Goal: Communication & Community: Answer question/provide support

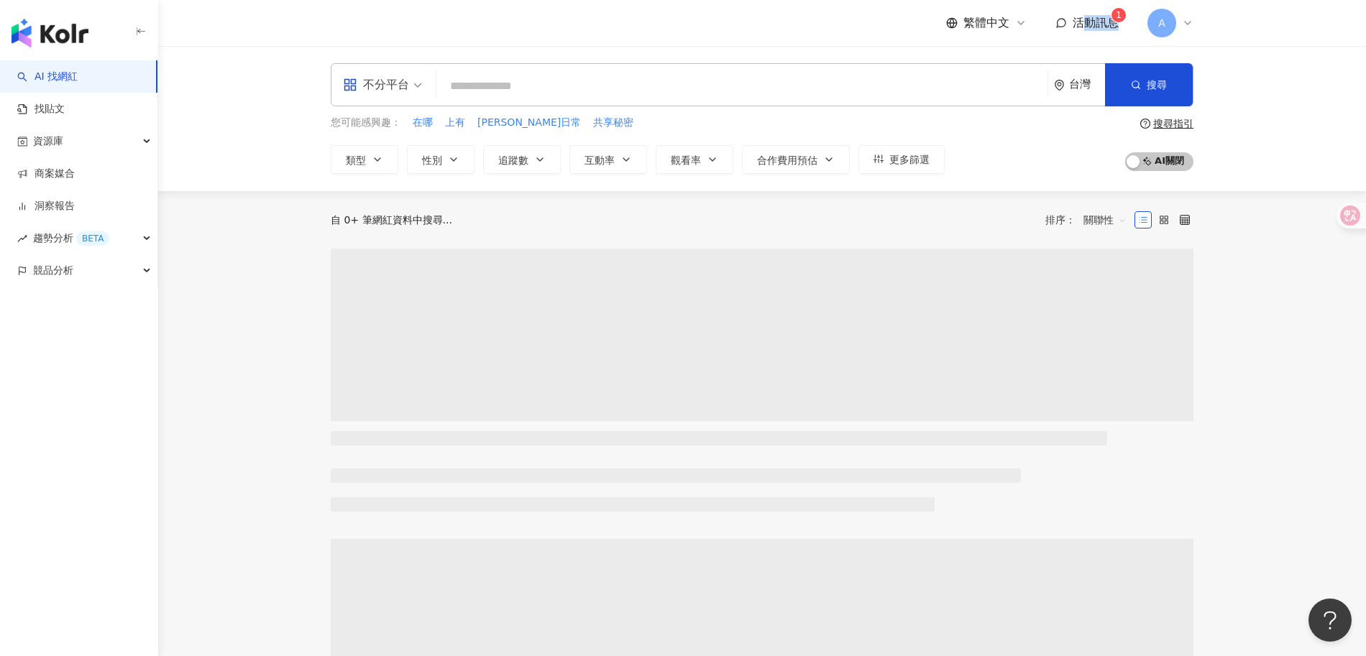
click at [1083, 29] on span "活動訊息" at bounding box center [1096, 23] width 46 height 14
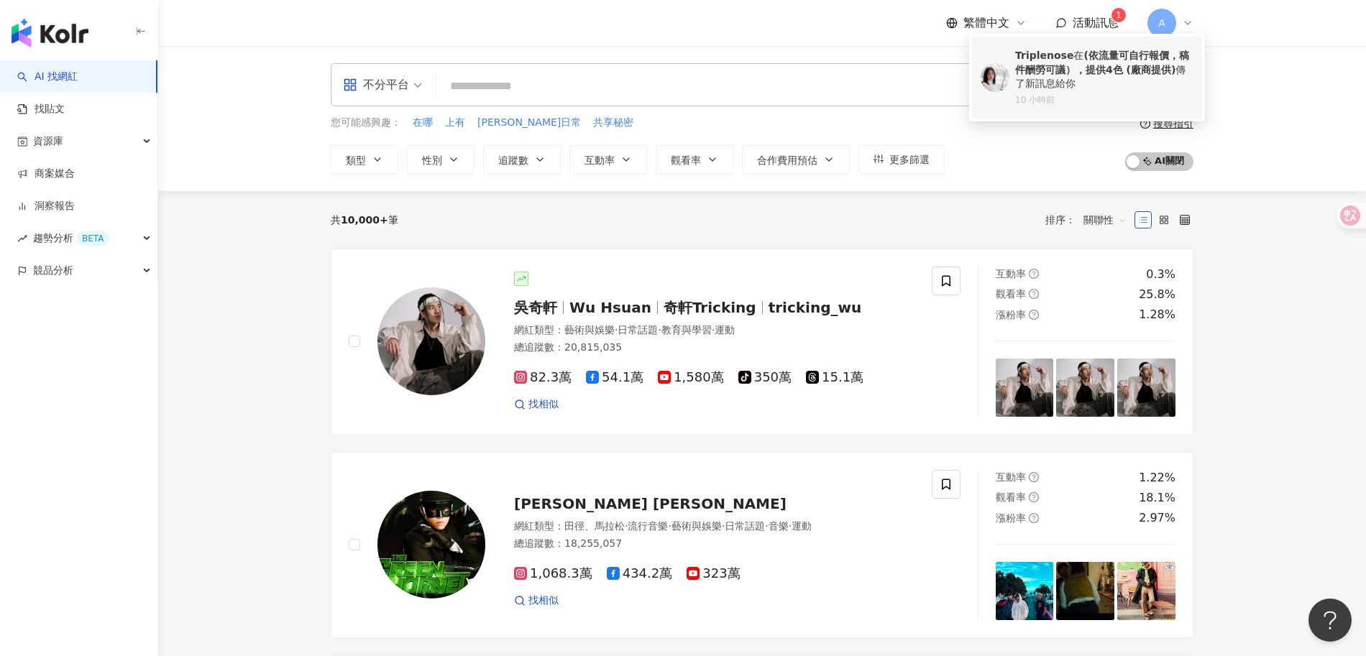
click at [1109, 86] on div "Triplenose 在 (依流量可自行報價，稿件酬勞可議），提供4色 (廠商提供) 傳了新訊息給你" at bounding box center [1104, 70] width 178 height 42
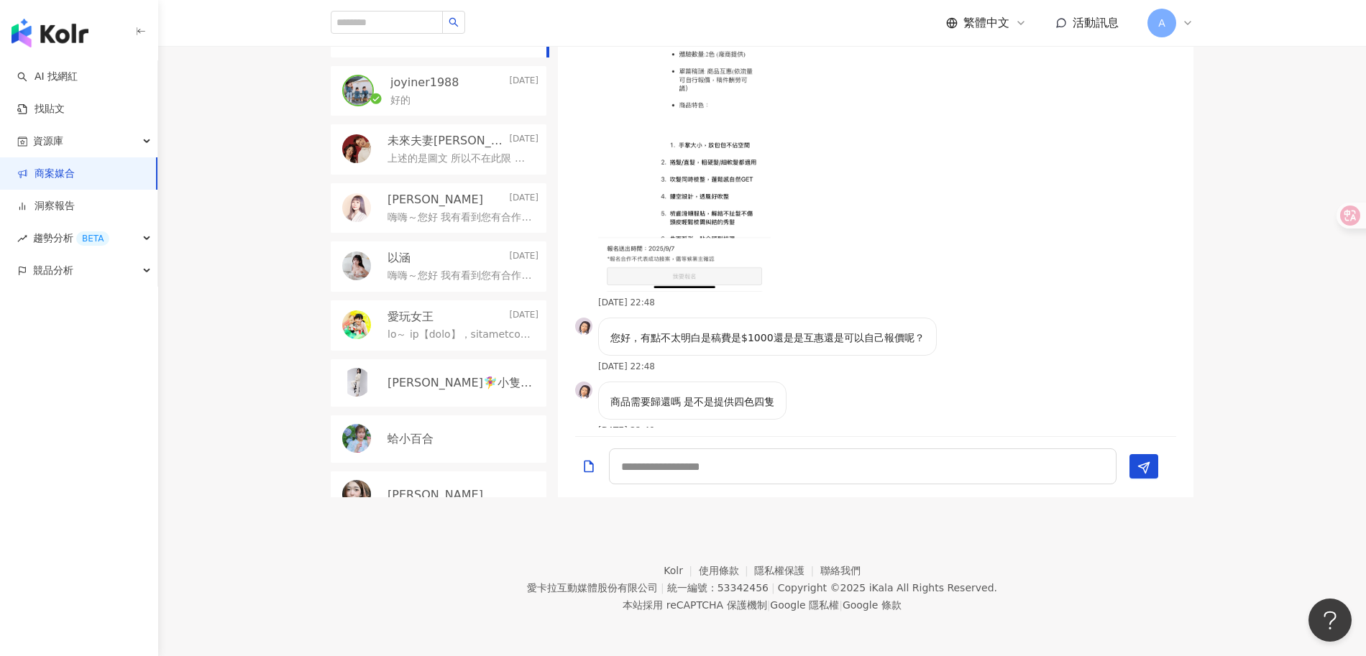
scroll to position [1592, 0]
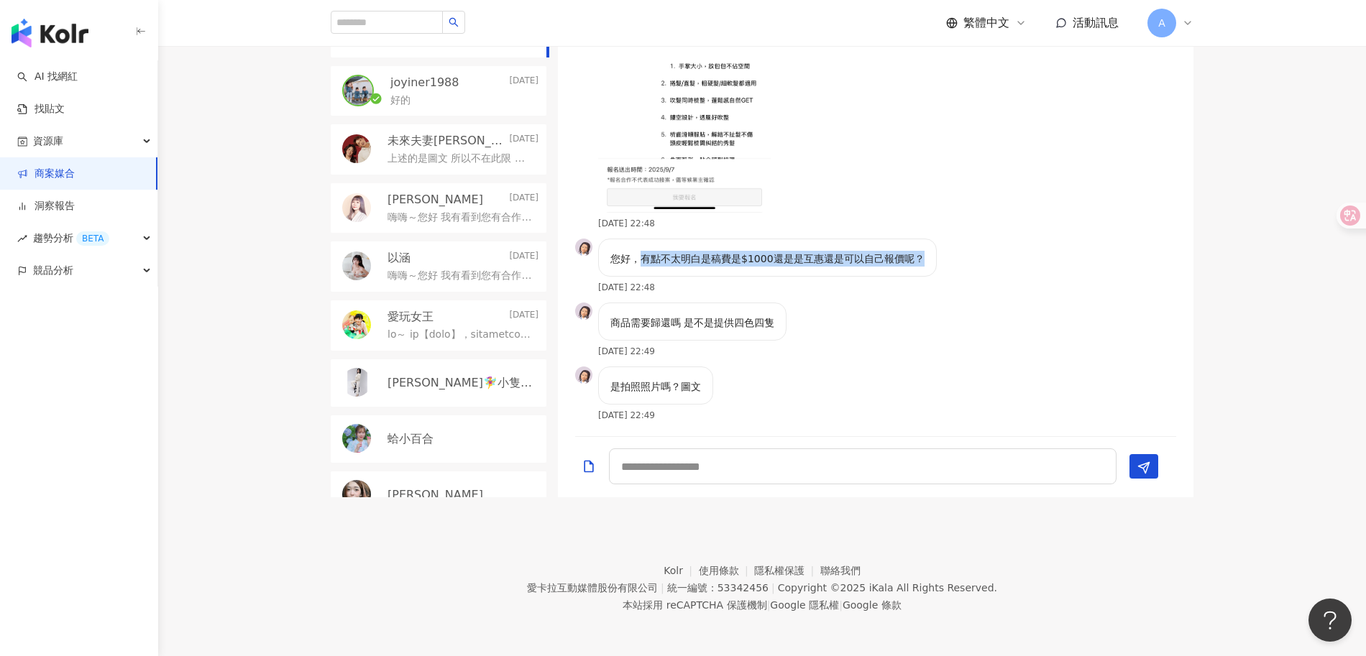
drag, startPoint x: 643, startPoint y: 256, endPoint x: 941, endPoint y: 268, distance: 298.6
click at [941, 268] on div "您好，有點不太明白是稿費是$1000還是是互惠還是可以自己報價呢？ 2025/9/9 22:48" at bounding box center [875, 271] width 635 height 64
click at [963, 267] on div "您好，有點不太明白是稿費是$1000還是是互惠還是可以自己報價呢？ 2025/9/9 22:48" at bounding box center [875, 271] width 635 height 64
drag, startPoint x: 614, startPoint y: 317, endPoint x: 814, endPoint y: 320, distance: 199.9
click at [812, 320] on div "商品需要歸還嗎 是不是提供四色四隻 2025/9/9 22:49" at bounding box center [875, 335] width 635 height 64
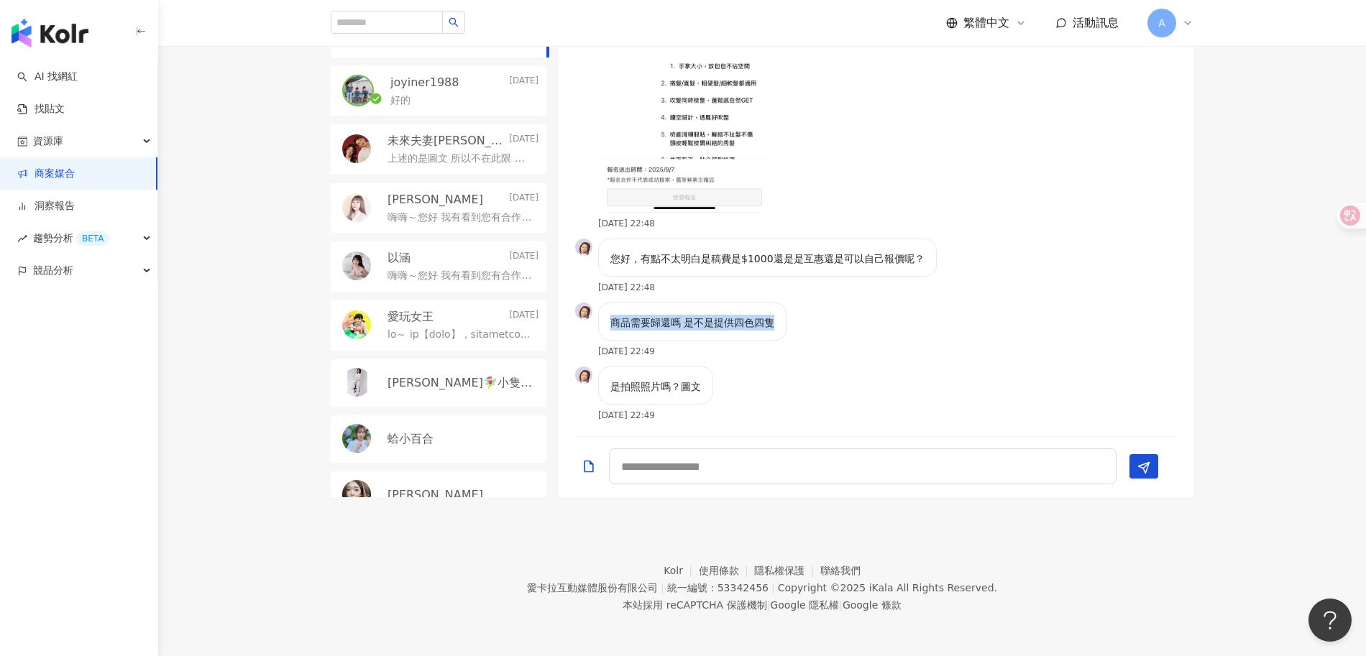
click at [848, 324] on div "商品需要歸還嗎 是不是提供四色四隻 2025/9/9 22:49" at bounding box center [875, 335] width 635 height 64
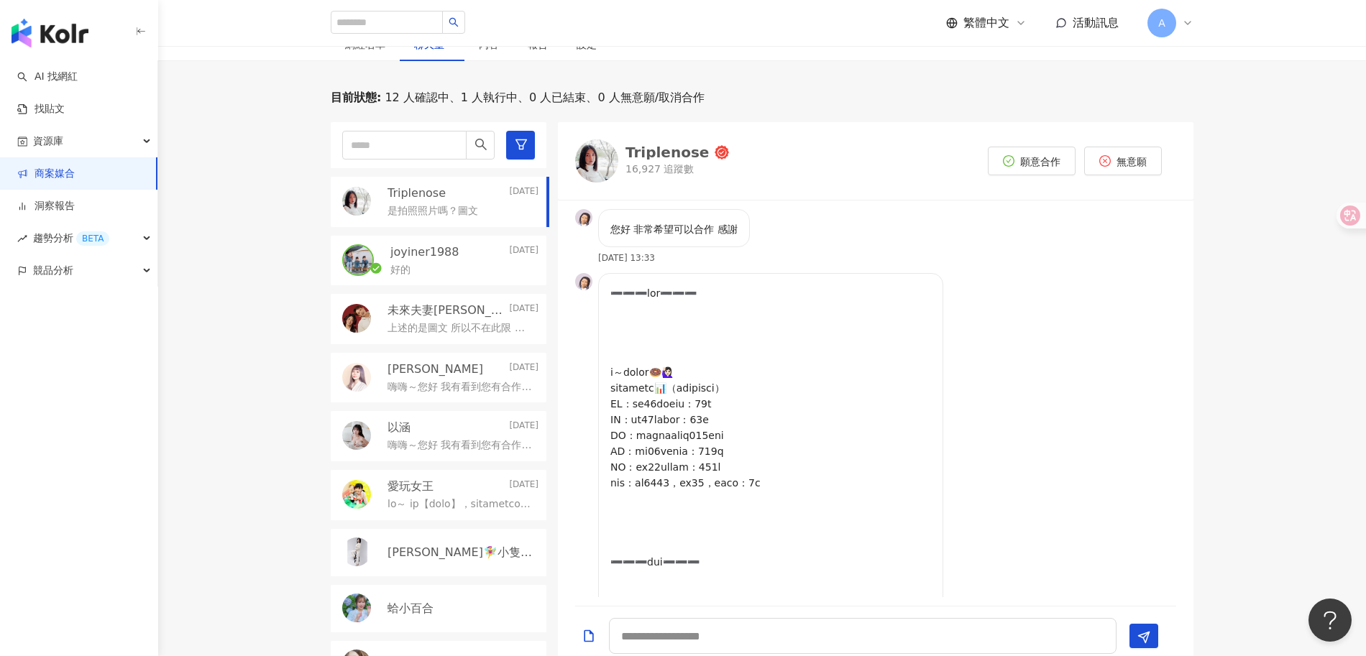
scroll to position [244, 0]
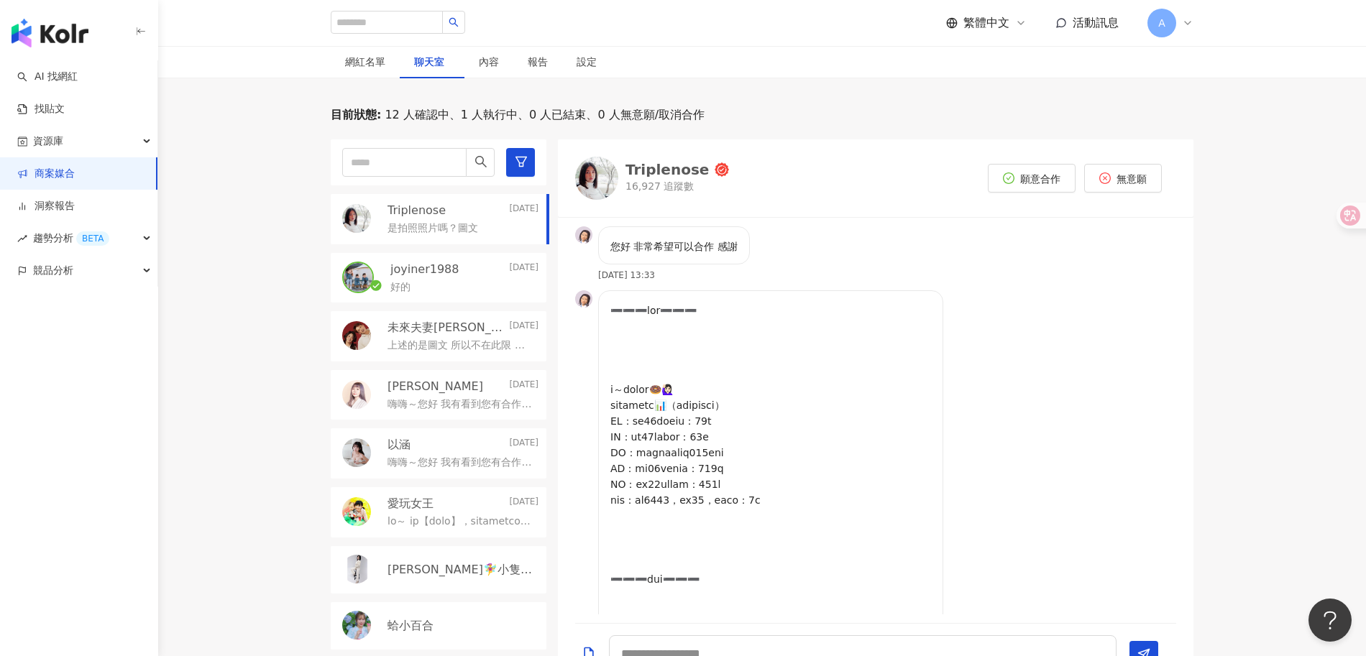
click at [465, 340] on p "上述的是圖文 所以不在此限 不過去需要您這邊提供圖片授權給官方使用" at bounding box center [459, 346] width 145 height 14
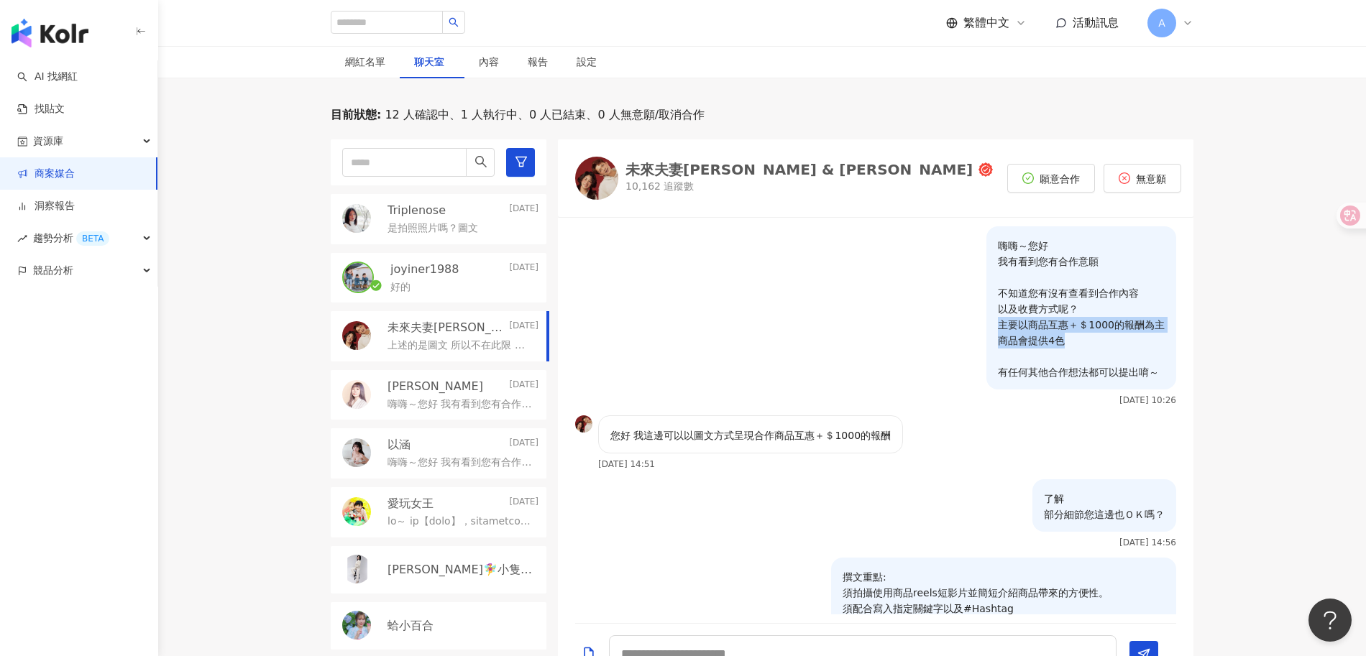
drag, startPoint x: 988, startPoint y: 324, endPoint x: 1136, endPoint y: 342, distance: 148.5
click at [1136, 342] on p "嗨嗨～您好 我有看到您有合作意願 不知道您有沒有查看到合作內容 以及收費方式呢？ 主要以商品互惠＋＄1000的報酬為主 商品會提供4色 有任何其他合作想法都可…" at bounding box center [1081, 309] width 167 height 142
click at [1112, 342] on p "嗨嗨～您好 我有看到您有合作意願 不知道您有沒有查看到合作內容 以及收費方式呢？ 主要以商品互惠＋＄1000的報酬為主 商品會提供4色 有任何其他合作想法都可…" at bounding box center [1081, 309] width 167 height 142
drag, startPoint x: 984, startPoint y: 320, endPoint x: 1156, endPoint y: 344, distance: 173.4
click at [1156, 344] on div "嗨嗨～您好 我有看到您有合作意願 不知道您有沒有查看到合作內容 以及收費方式呢？ 主要以商品互惠＋＄1000的報酬為主 商品會提供4色 有任何其他合作想法都可…" at bounding box center [1081, 307] width 190 height 163
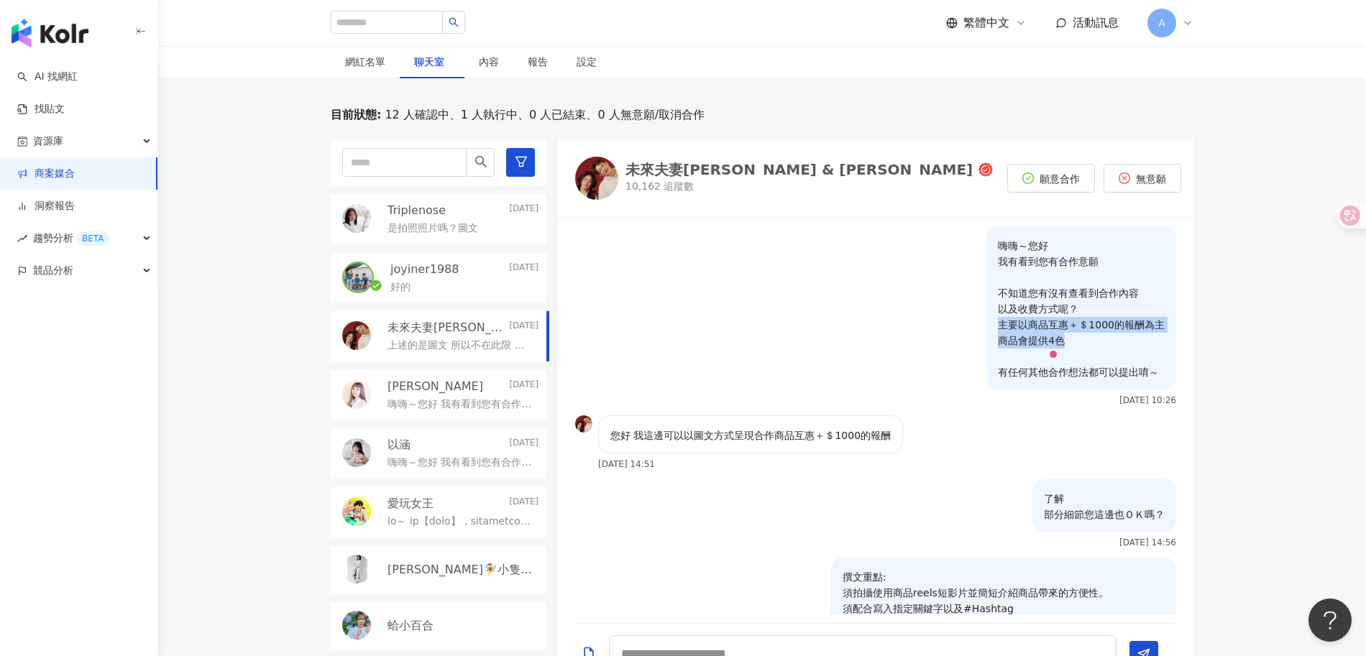
copy p "主要以商品互惠＋＄1000的報酬為主 商品會提供4色"
click at [455, 221] on p "是拍照照片嗎？圖文" at bounding box center [432, 228] width 91 height 14
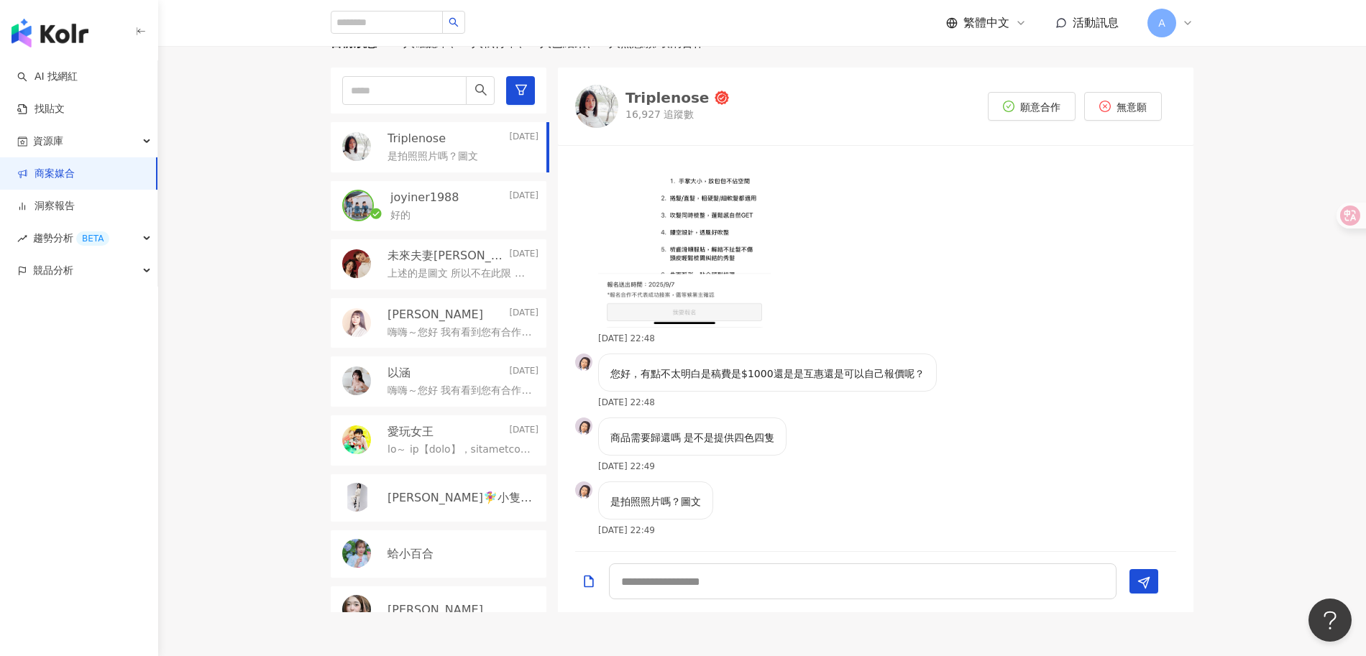
scroll to position [316, 0]
click at [794, 578] on textarea at bounding box center [863, 581] width 508 height 36
paste textarea "**********"
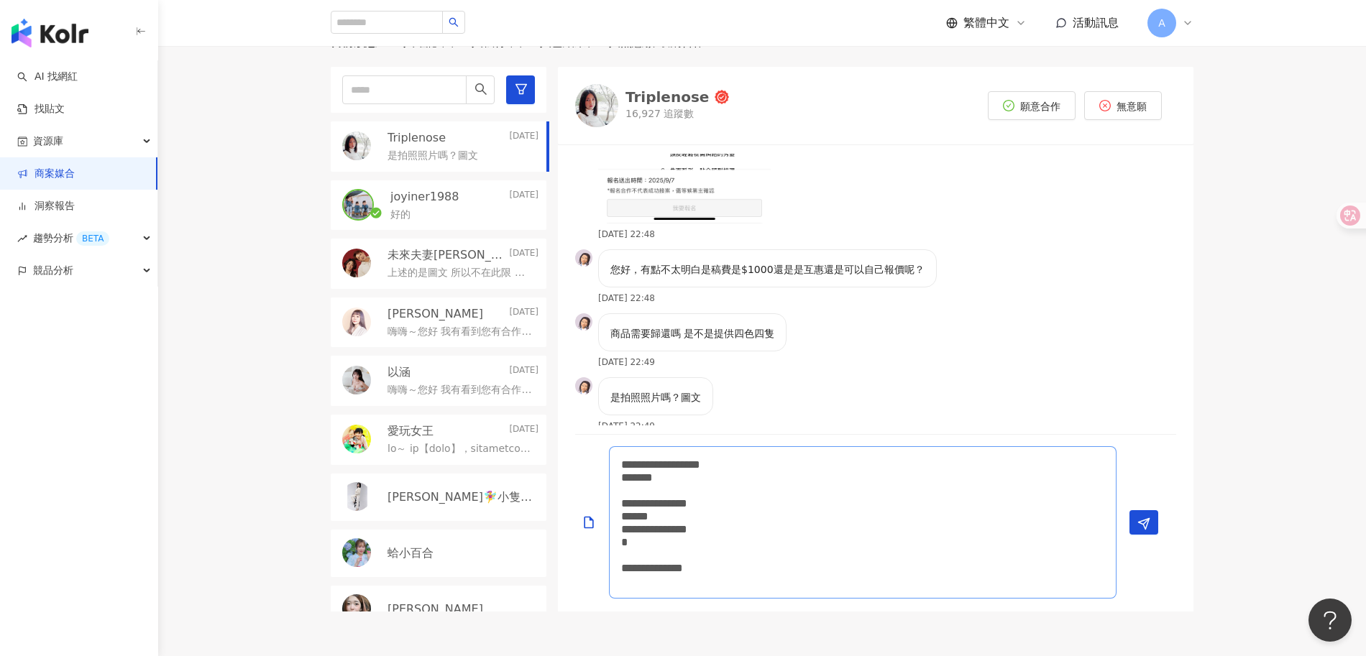
scroll to position [1708, 0]
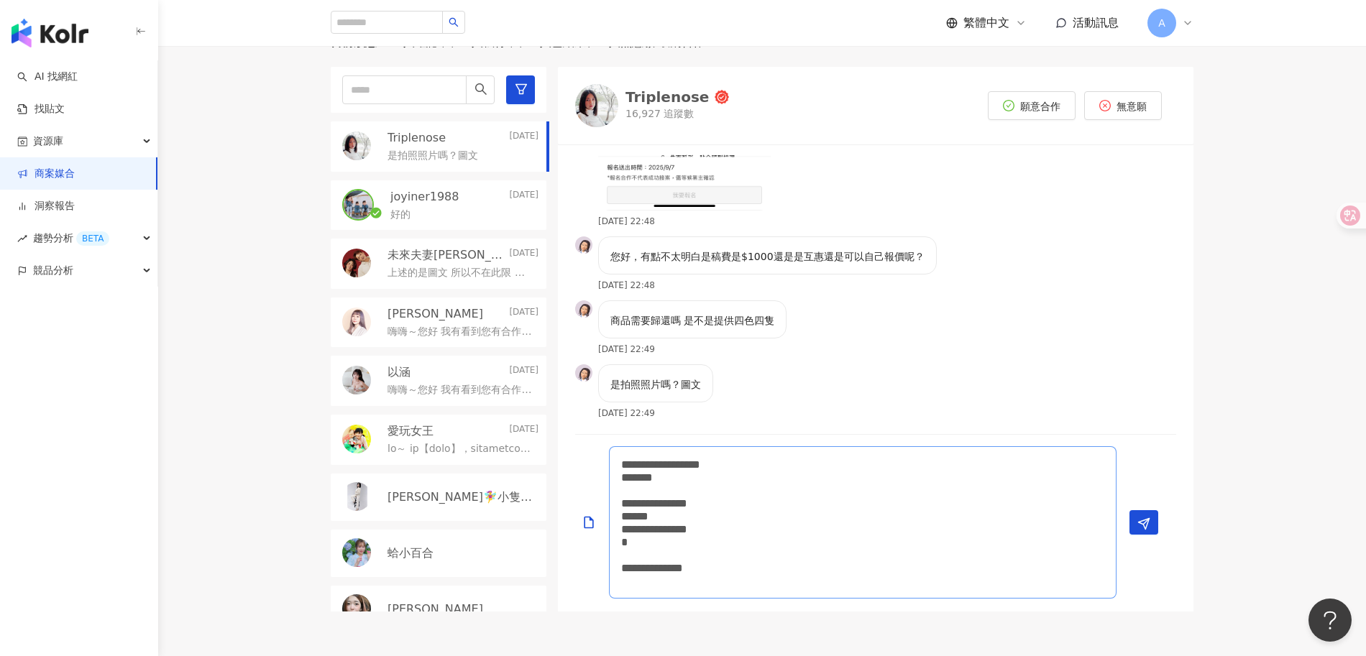
type textarea "**********"
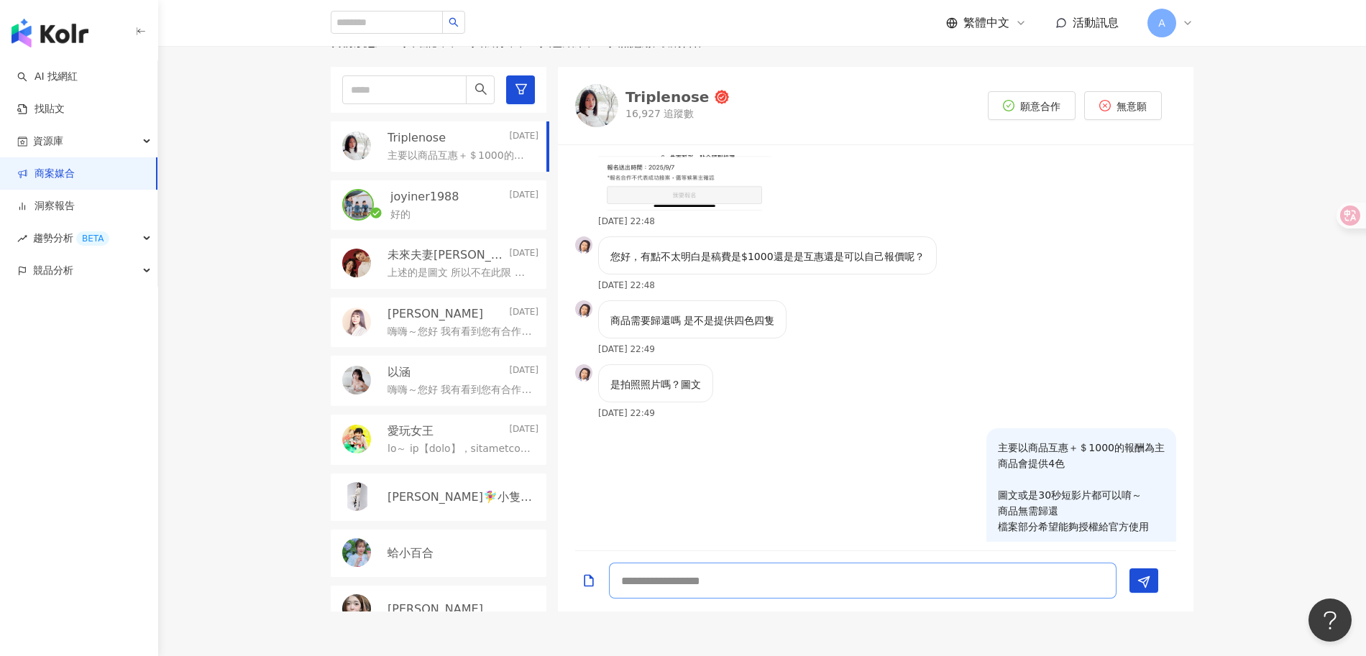
scroll to position [1780, 0]
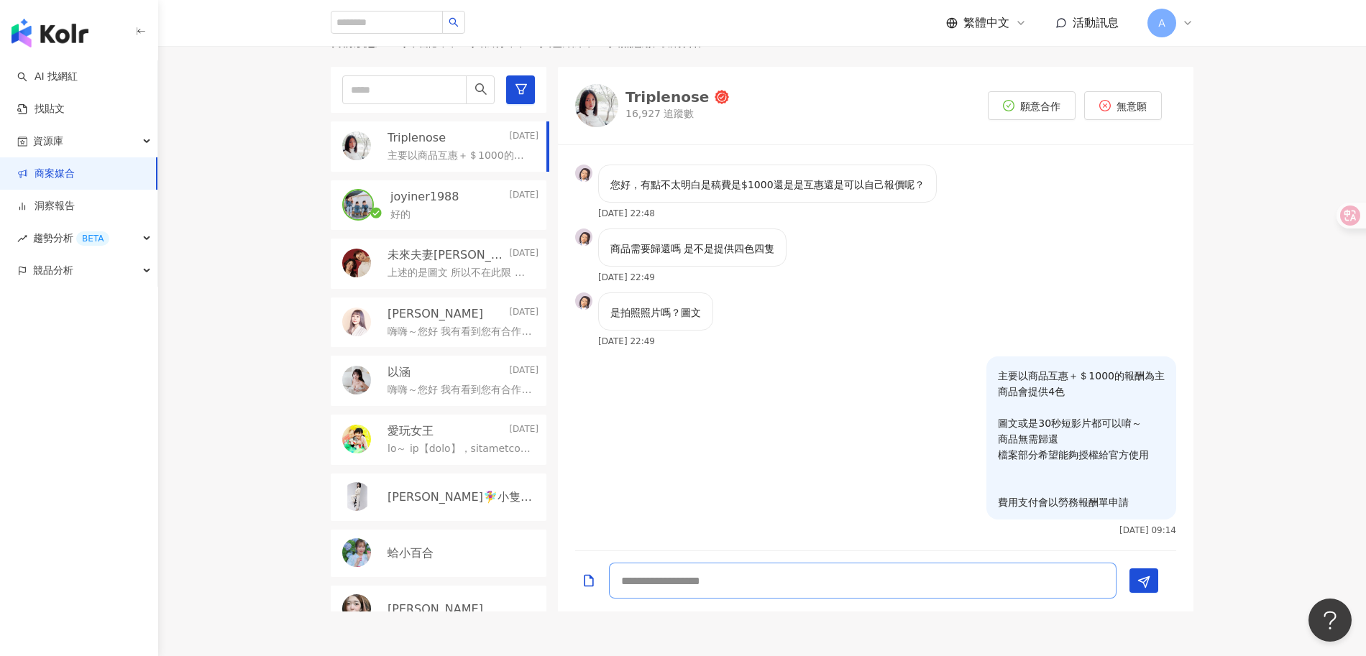
type textarea "*"
click at [75, 181] on link "商案媒合" at bounding box center [46, 174] width 58 height 14
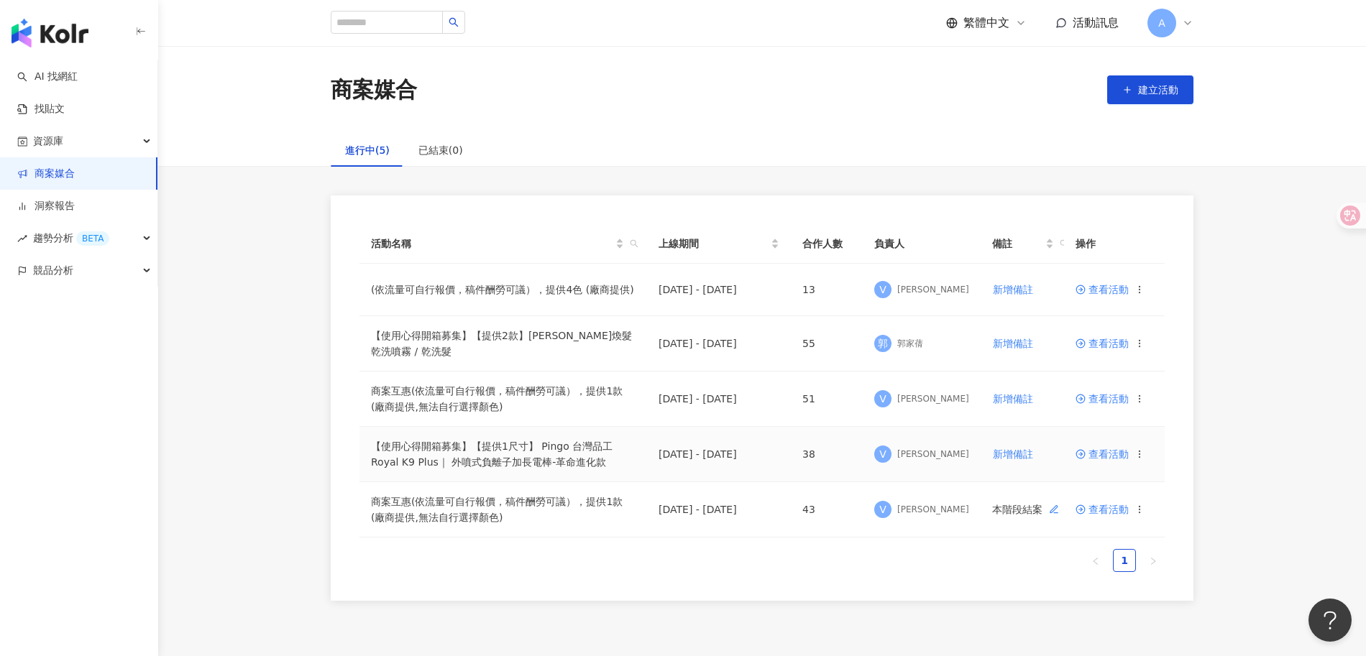
click at [1106, 449] on span "查看活動" at bounding box center [1101, 454] width 53 height 10
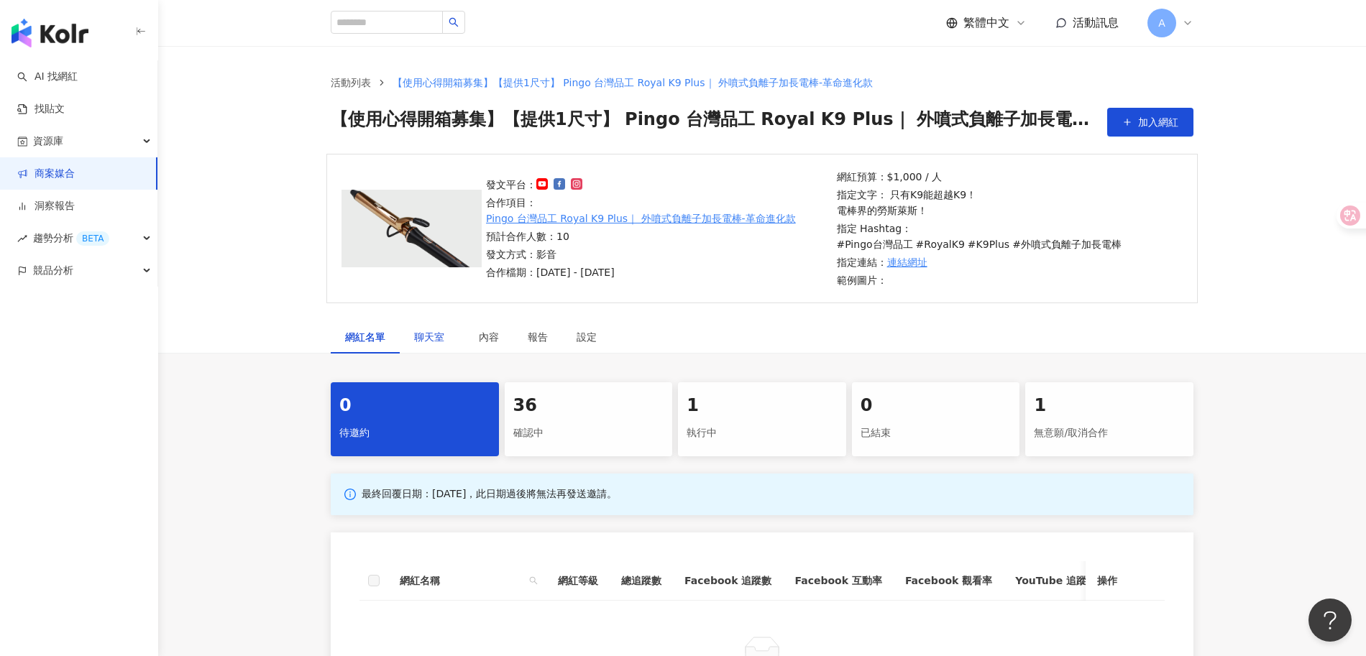
click at [436, 332] on span "聊天室" at bounding box center [432, 337] width 36 height 10
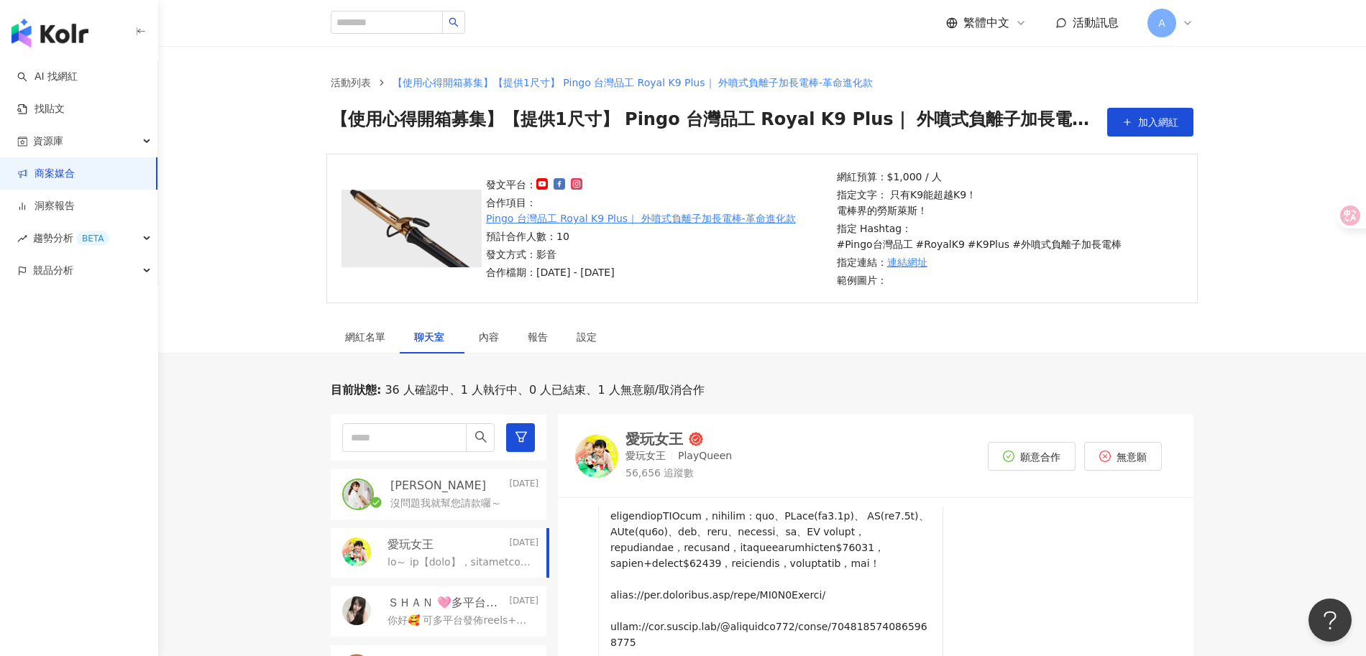
scroll to position [423, 0]
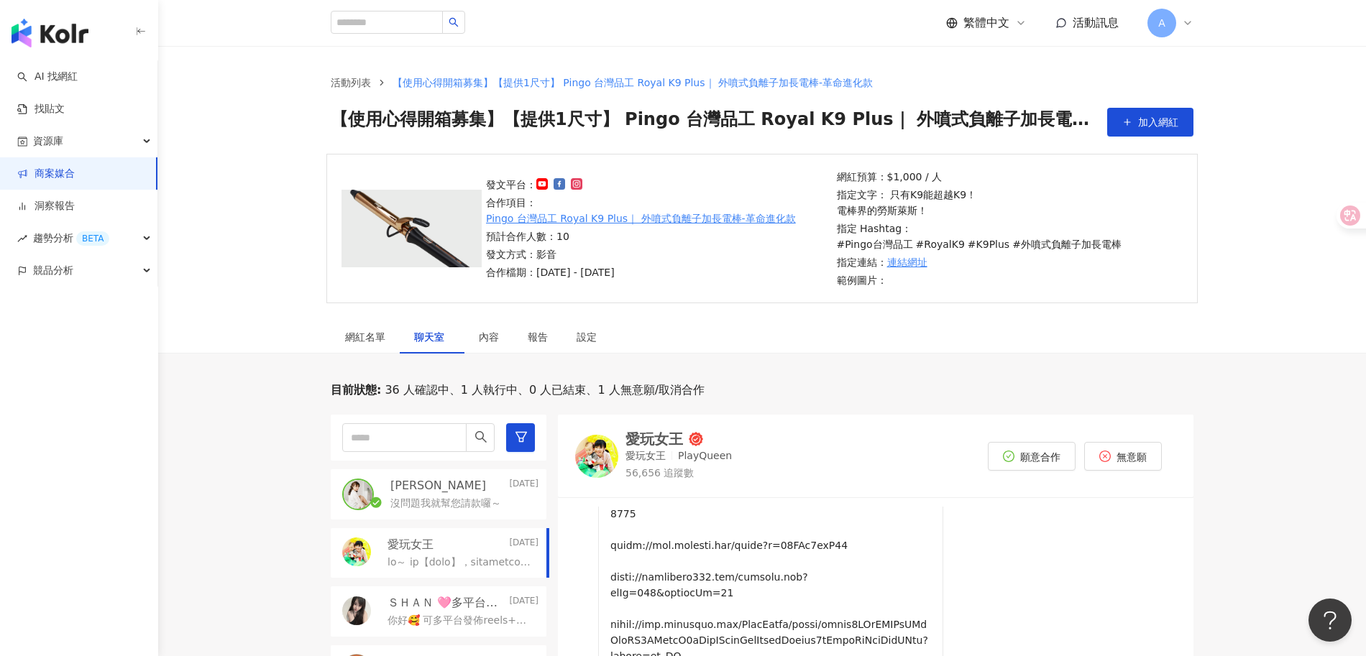
click at [419, 497] on p "沒問題我就幫您請款囉～" at bounding box center [445, 504] width 111 height 14
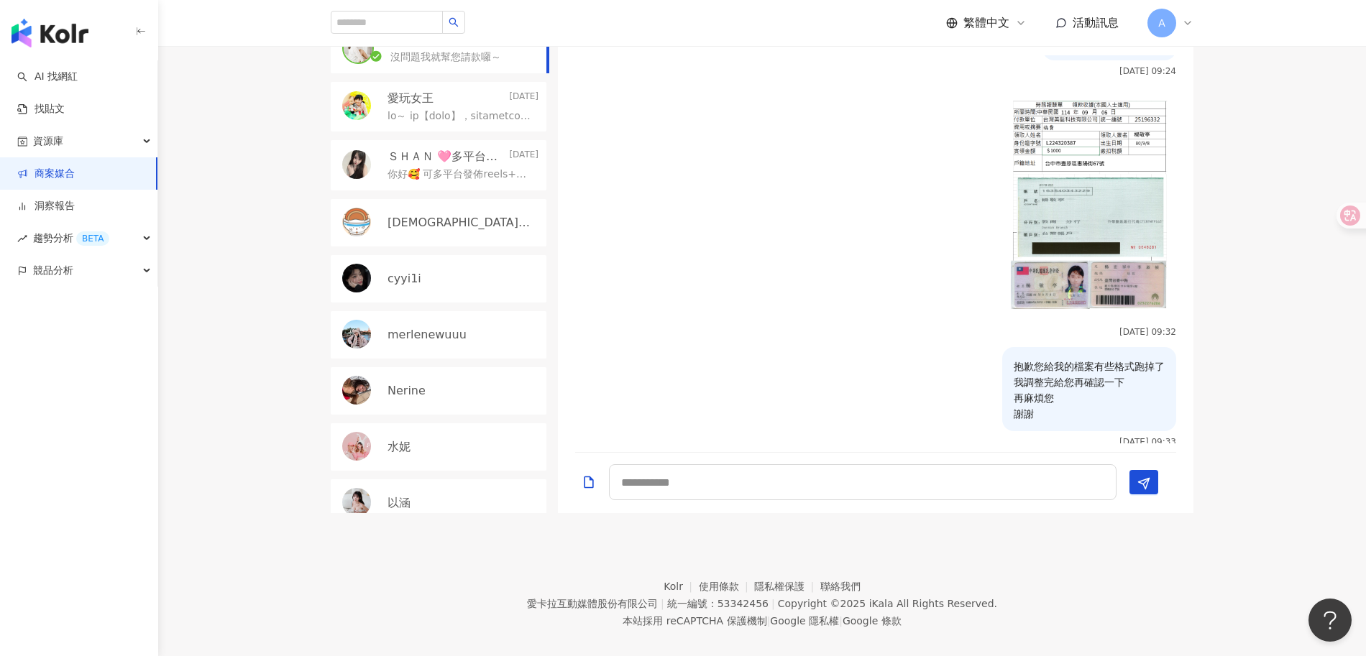
scroll to position [1830, 0]
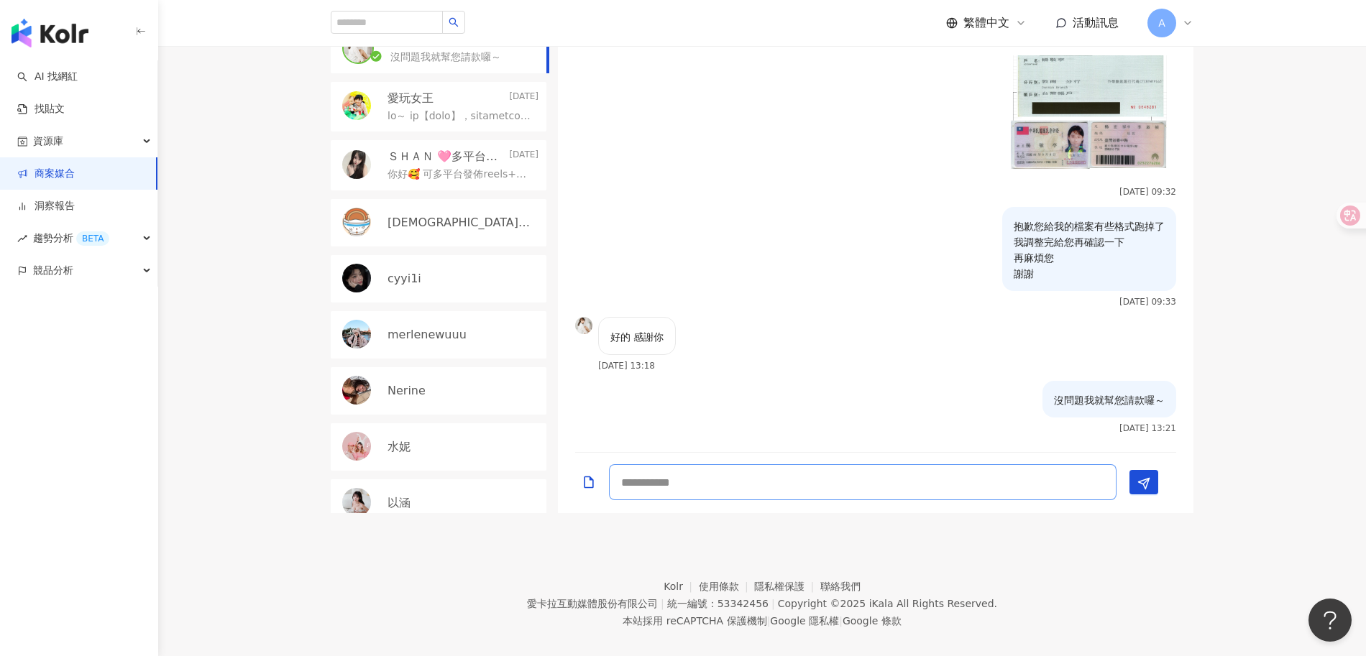
click at [766, 464] on textarea at bounding box center [863, 482] width 508 height 36
click at [459, 168] on p "你好🥰 可多平台發佈reels+於dcard、部落格簡單導入影片 Youtube /tiktok/小紅書/IG/FB/痞客邦/Dcard 並會分享至各大多個相…" at bounding box center [459, 175] width 145 height 14
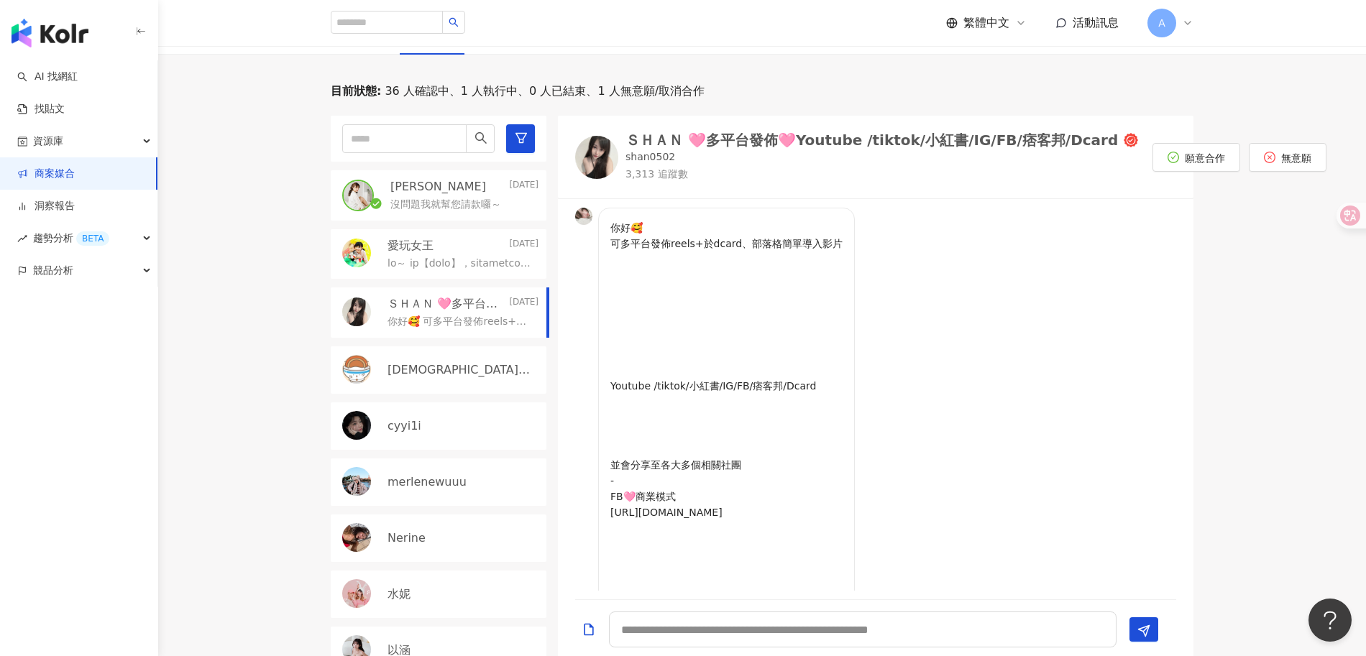
scroll to position [297, 0]
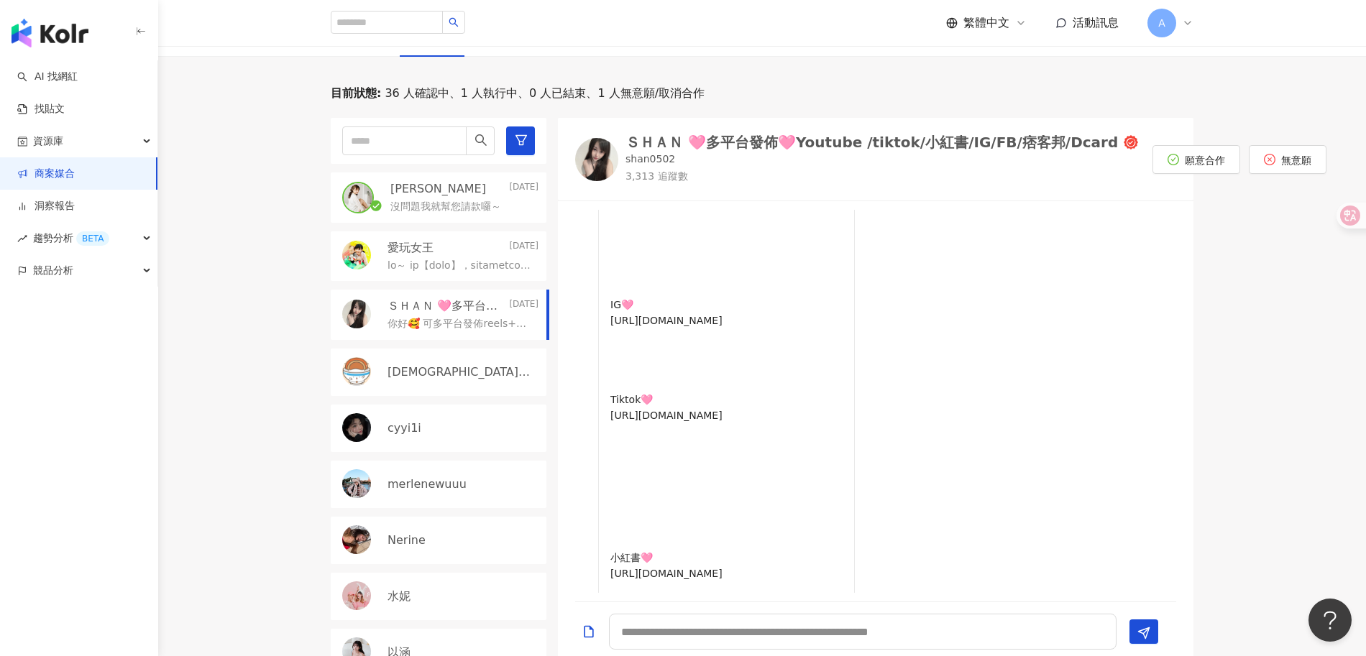
scroll to position [929, 0]
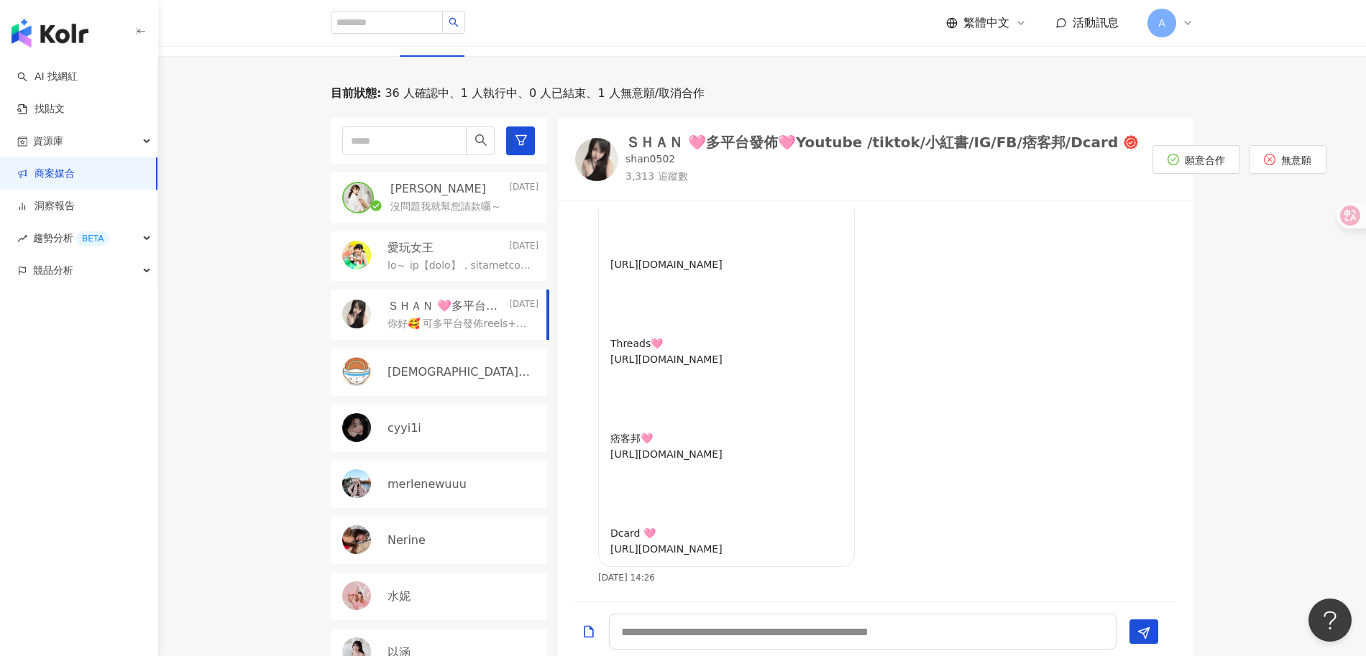
click at [667, 135] on div "ＳＨＡＮ 🩷多平台發佈🩷Youtube /tiktok/小紅書/IG/FB/痞客邦/Dcard" at bounding box center [871, 142] width 492 height 14
click at [68, 56] on div "button" at bounding box center [79, 30] width 158 height 60
click at [73, 40] on img "button" at bounding box center [50, 33] width 77 height 29
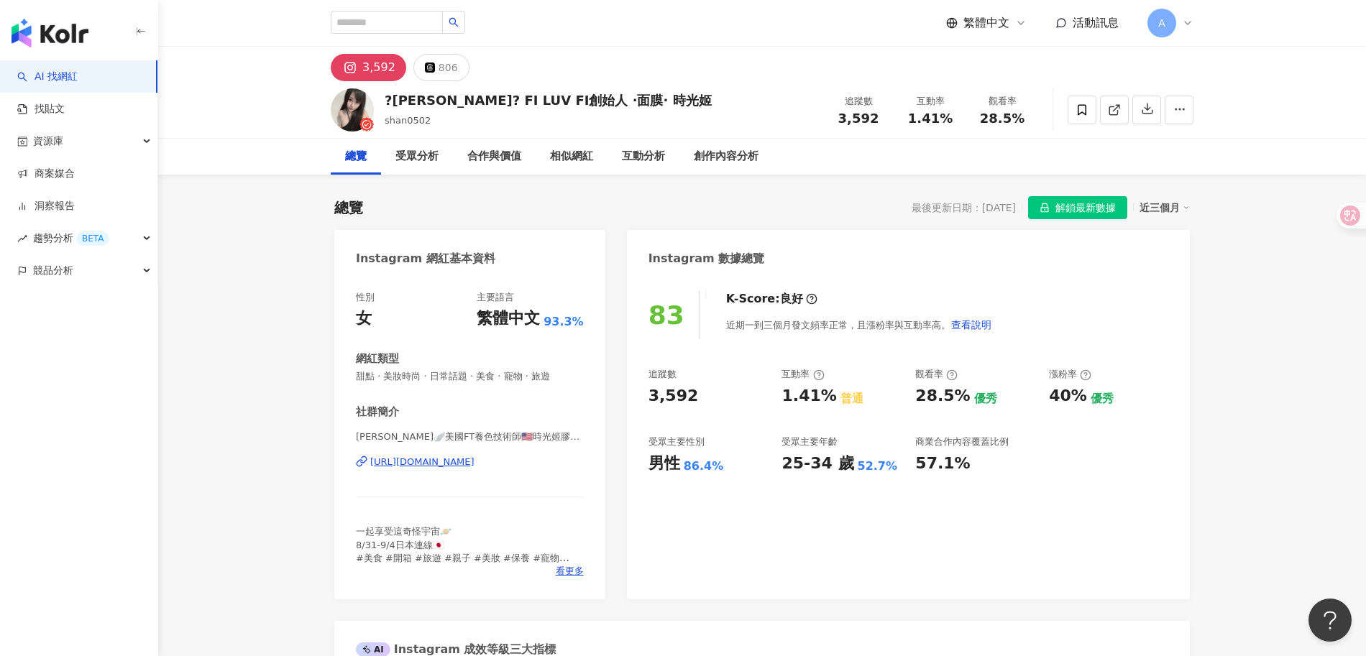
click at [474, 461] on div "[URL][DOMAIN_NAME]" at bounding box center [422, 462] width 104 height 13
